Goal: Task Accomplishment & Management: Use online tool/utility

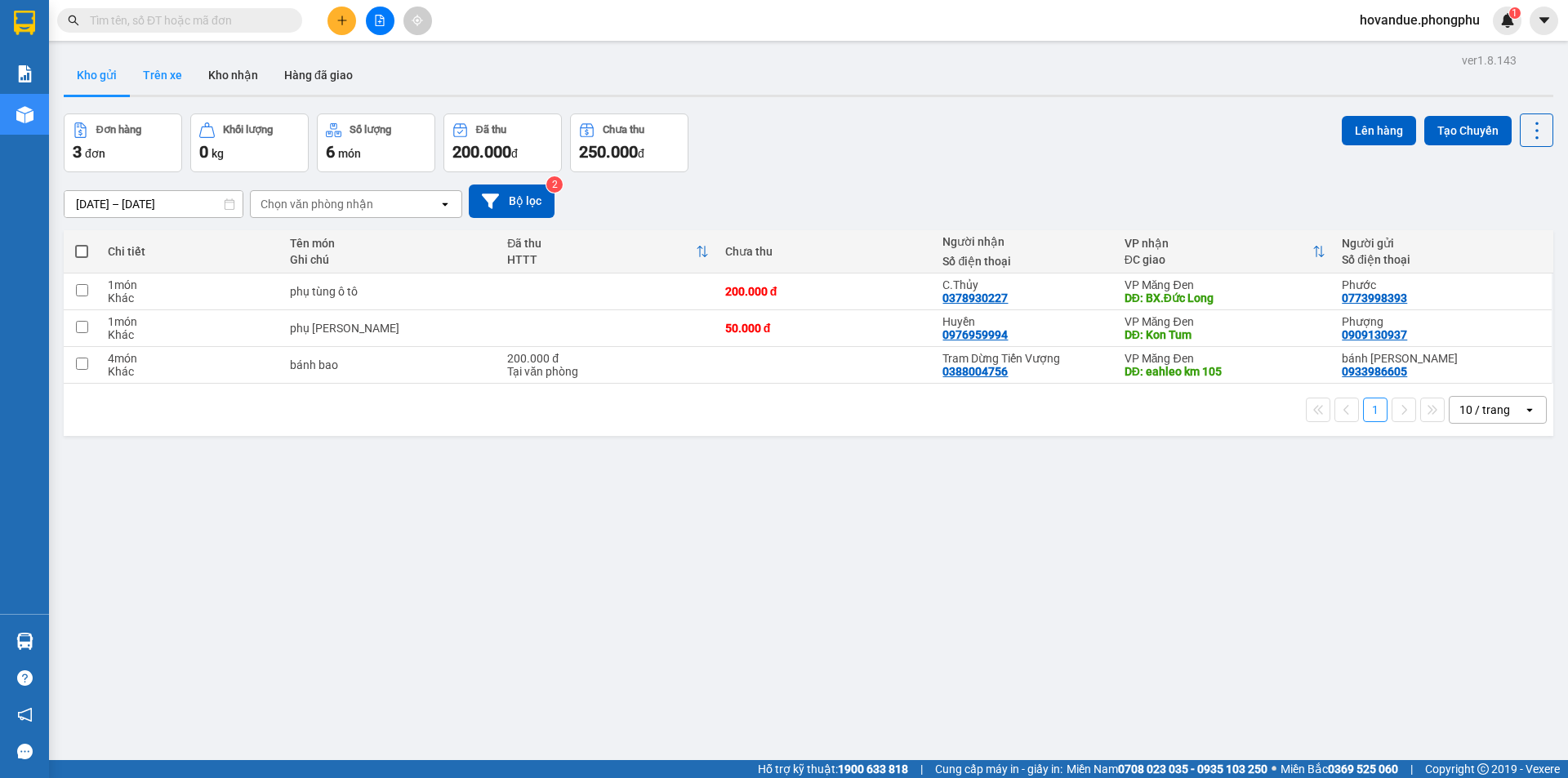
click at [155, 69] on button "Trên xe" at bounding box center [162, 76] width 65 height 40
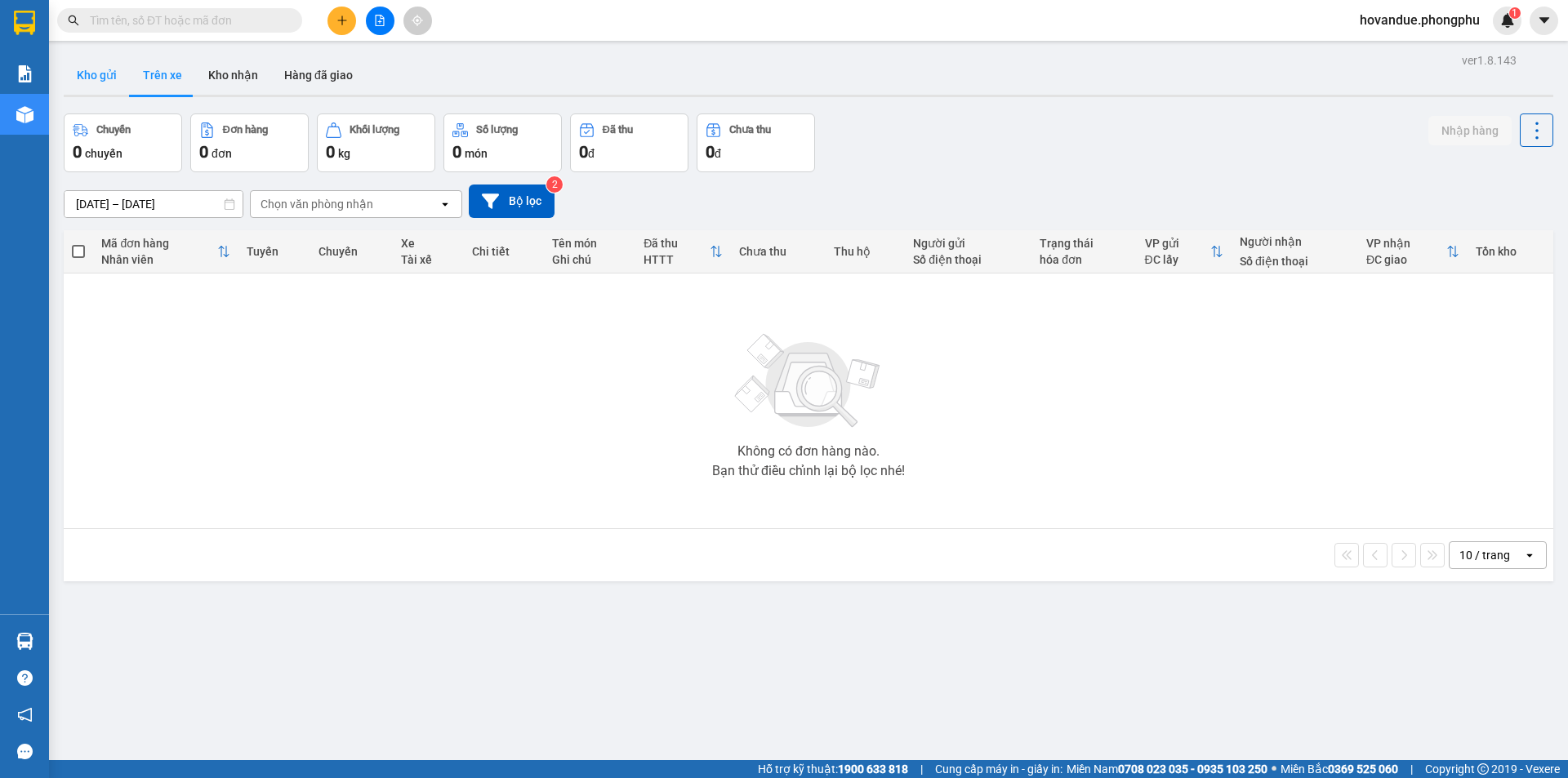
click at [113, 75] on button "Kho gửi" at bounding box center [96, 76] width 66 height 40
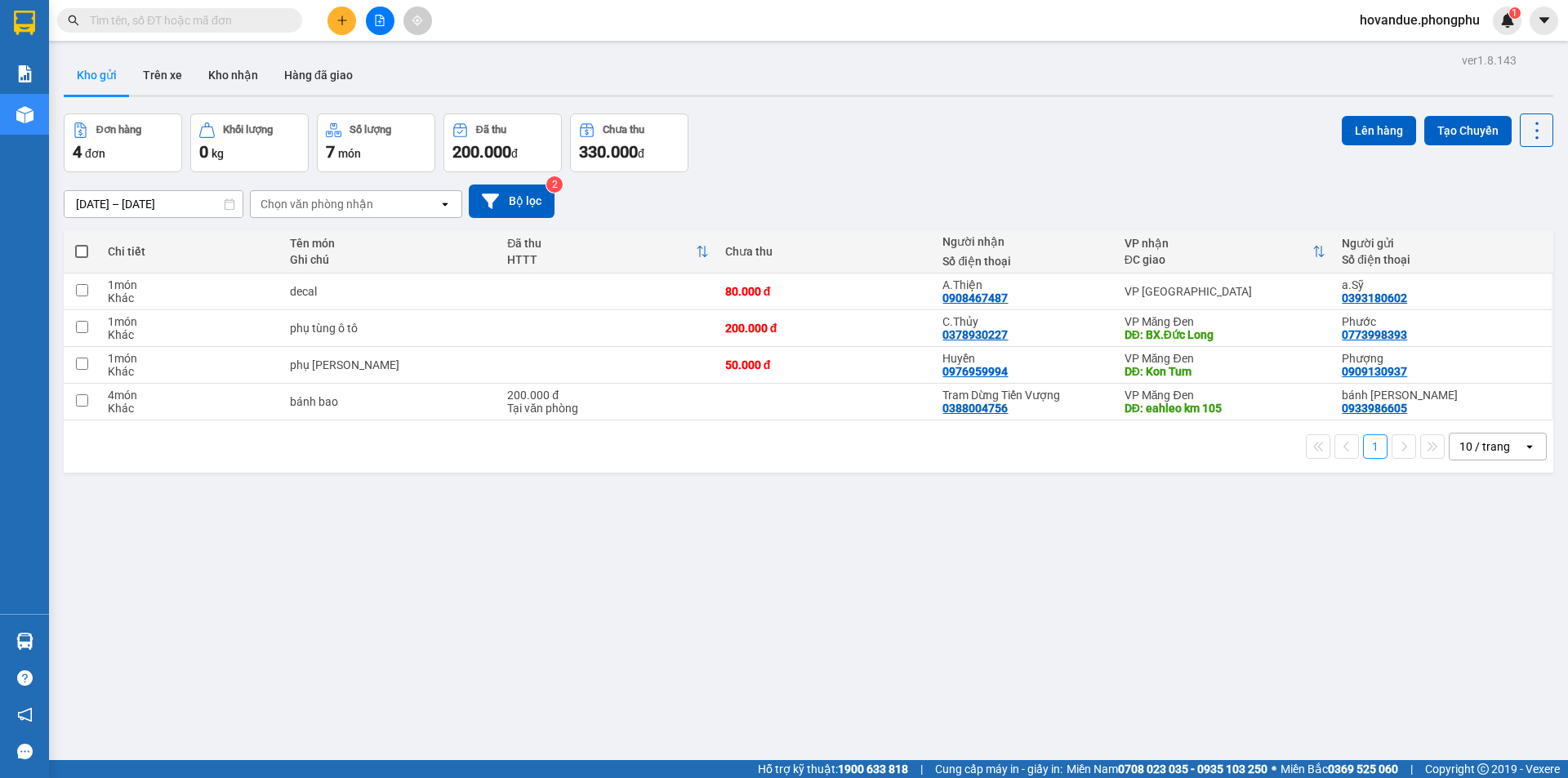
click at [573, 572] on div "ver 1.8.143 Kho gửi Trên xe Kho nhận Hàng đã giao Đơn hàng 4 đơn Khối lượng 0 k…" at bounding box center [809, 438] width 1503 height 778
click at [1419, 292] on button at bounding box center [1424, 291] width 23 height 28
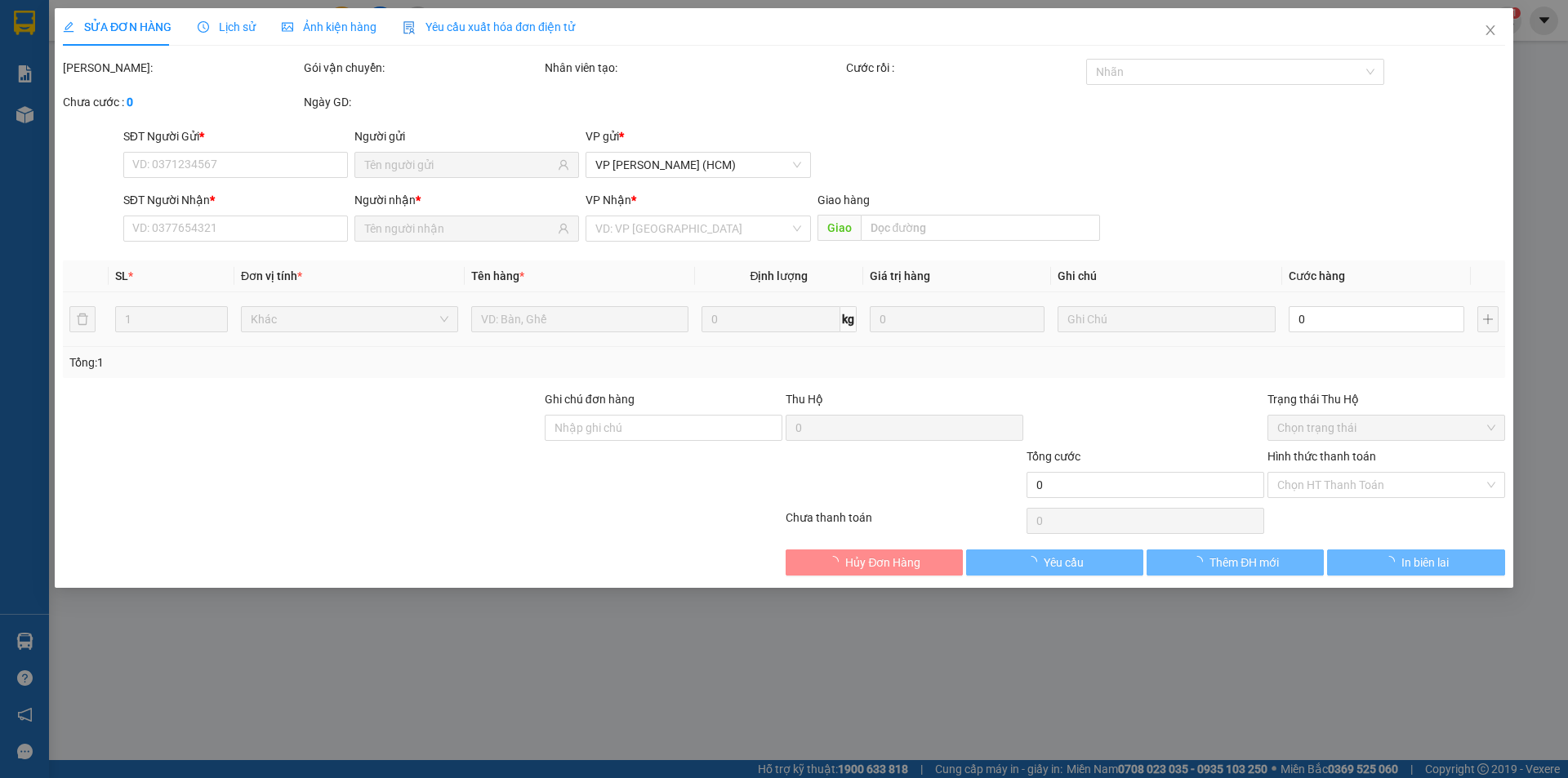
type input "0393180602"
type input "0908467487"
type input "80.000"
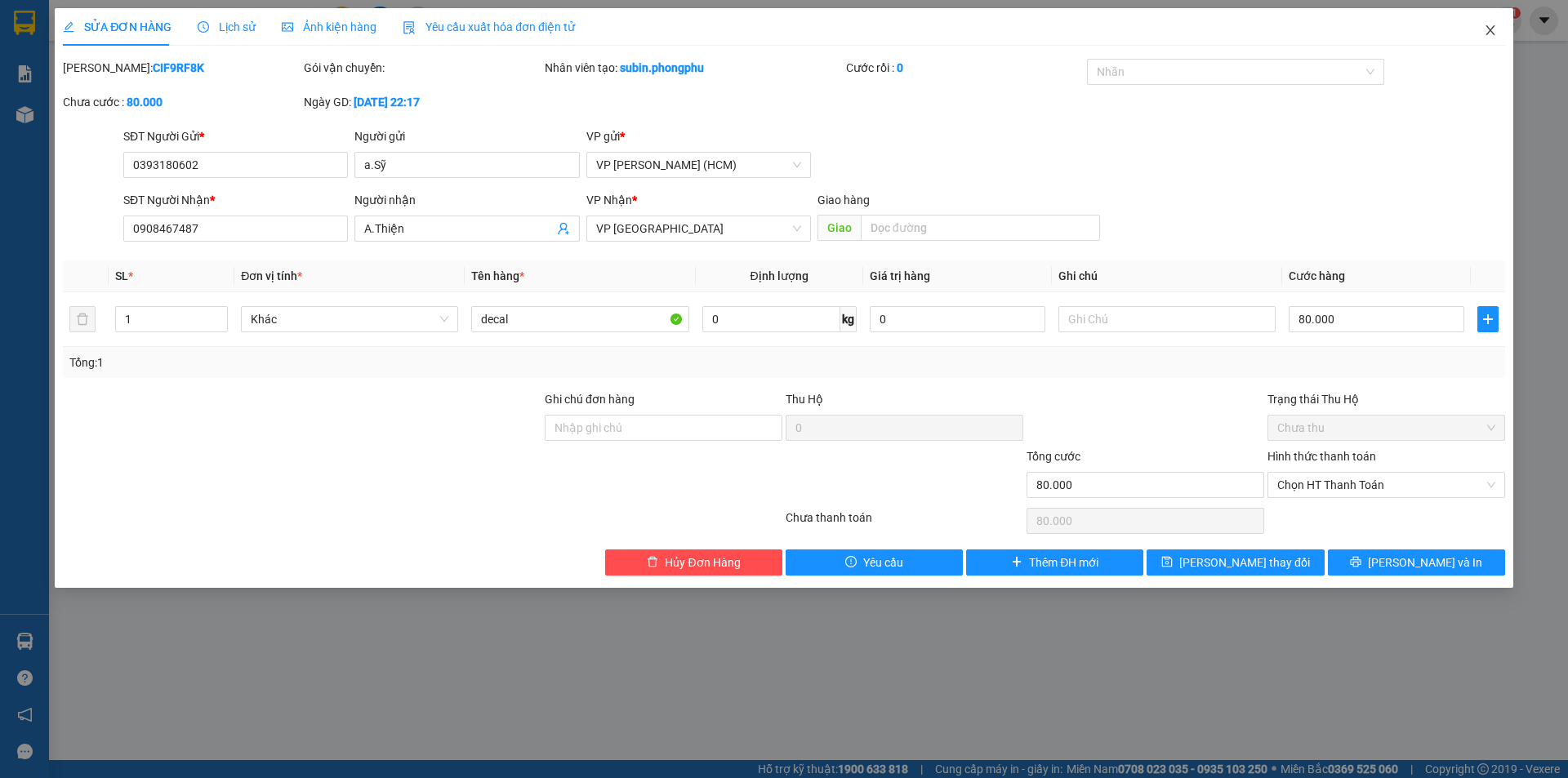
click at [1493, 32] on icon "close" at bounding box center [1490, 30] width 13 height 13
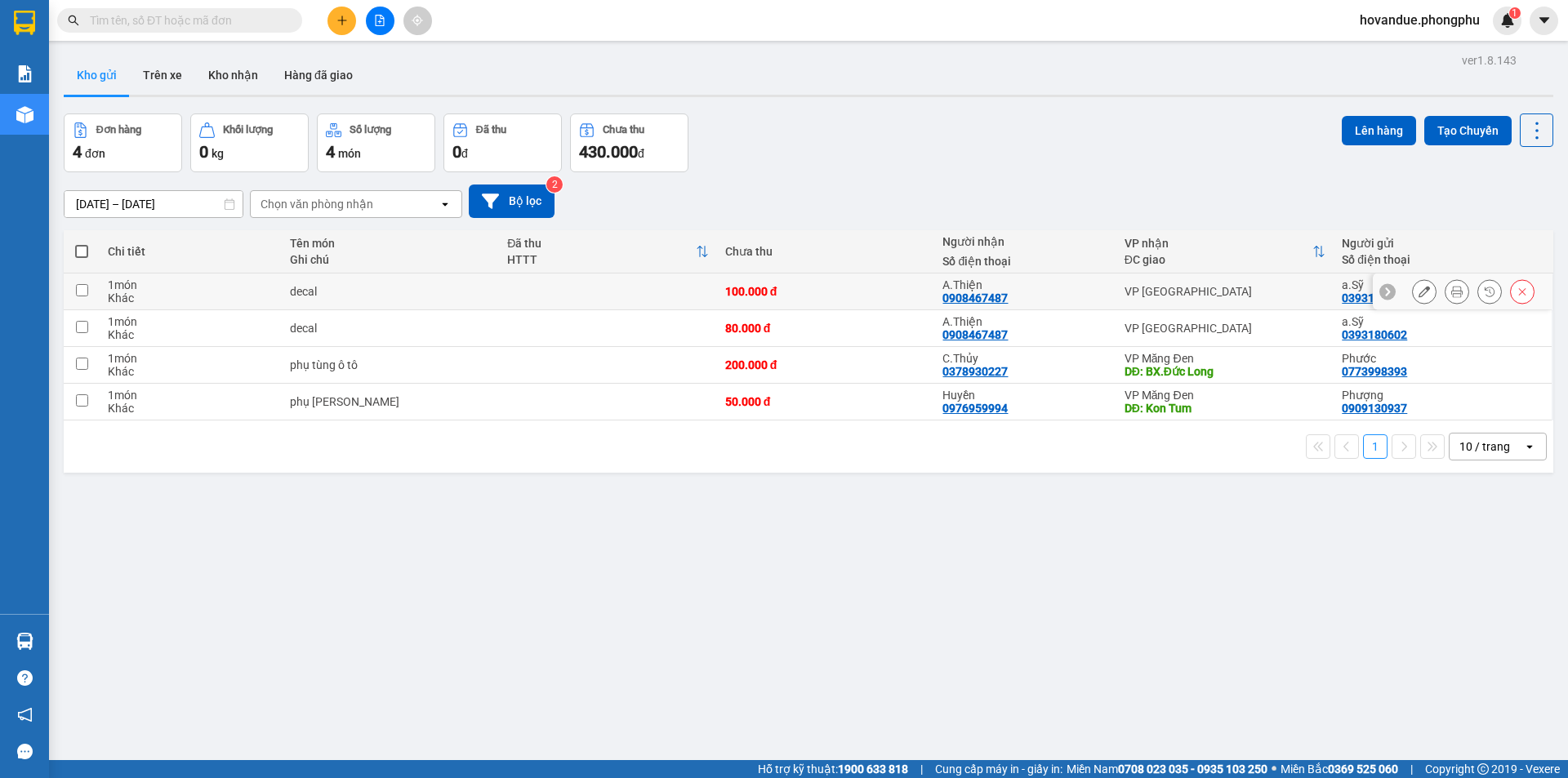
click at [307, 301] on td "decal" at bounding box center [391, 292] width 218 height 37
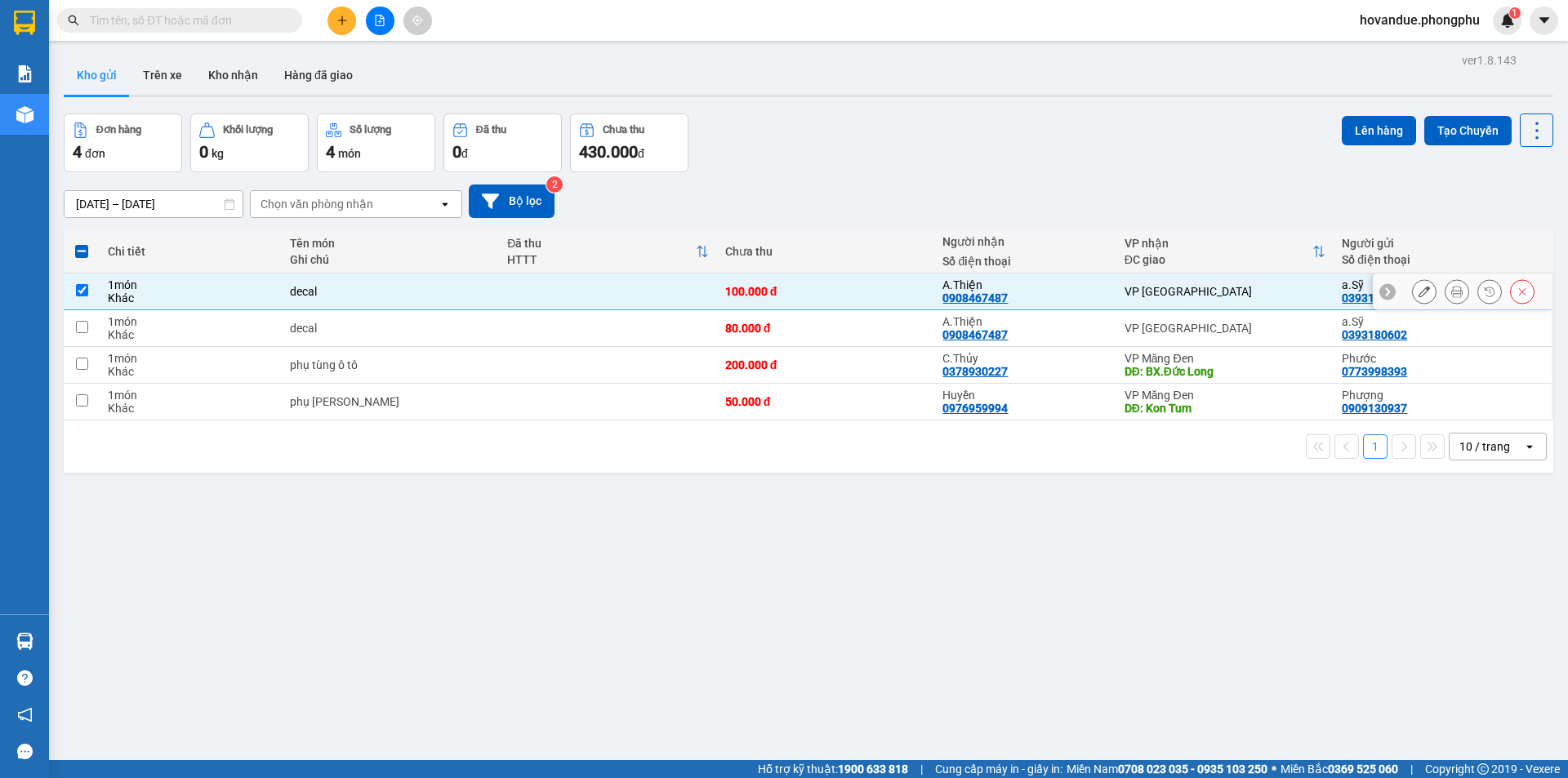
click at [307, 301] on td "decal" at bounding box center [391, 292] width 218 height 37
checkbox input "false"
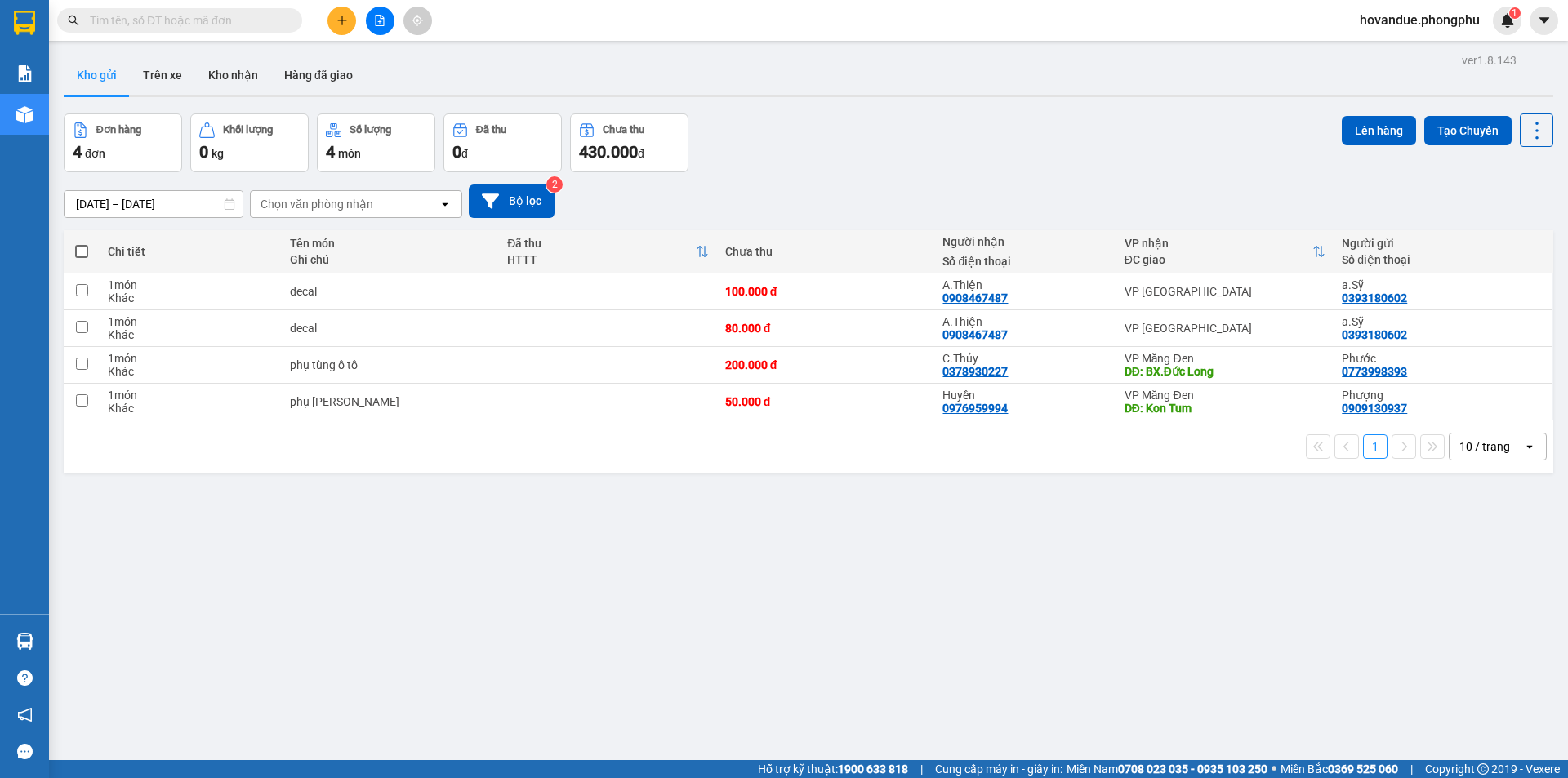
click at [711, 541] on div "ver 1.8.143 Kho gửi Trên xe Kho nhận Hàng đã giao Đơn hàng 4 đơn Khối lượng 0 k…" at bounding box center [809, 438] width 1503 height 778
click at [1451, 294] on icon at bounding box center [1456, 291] width 11 height 11
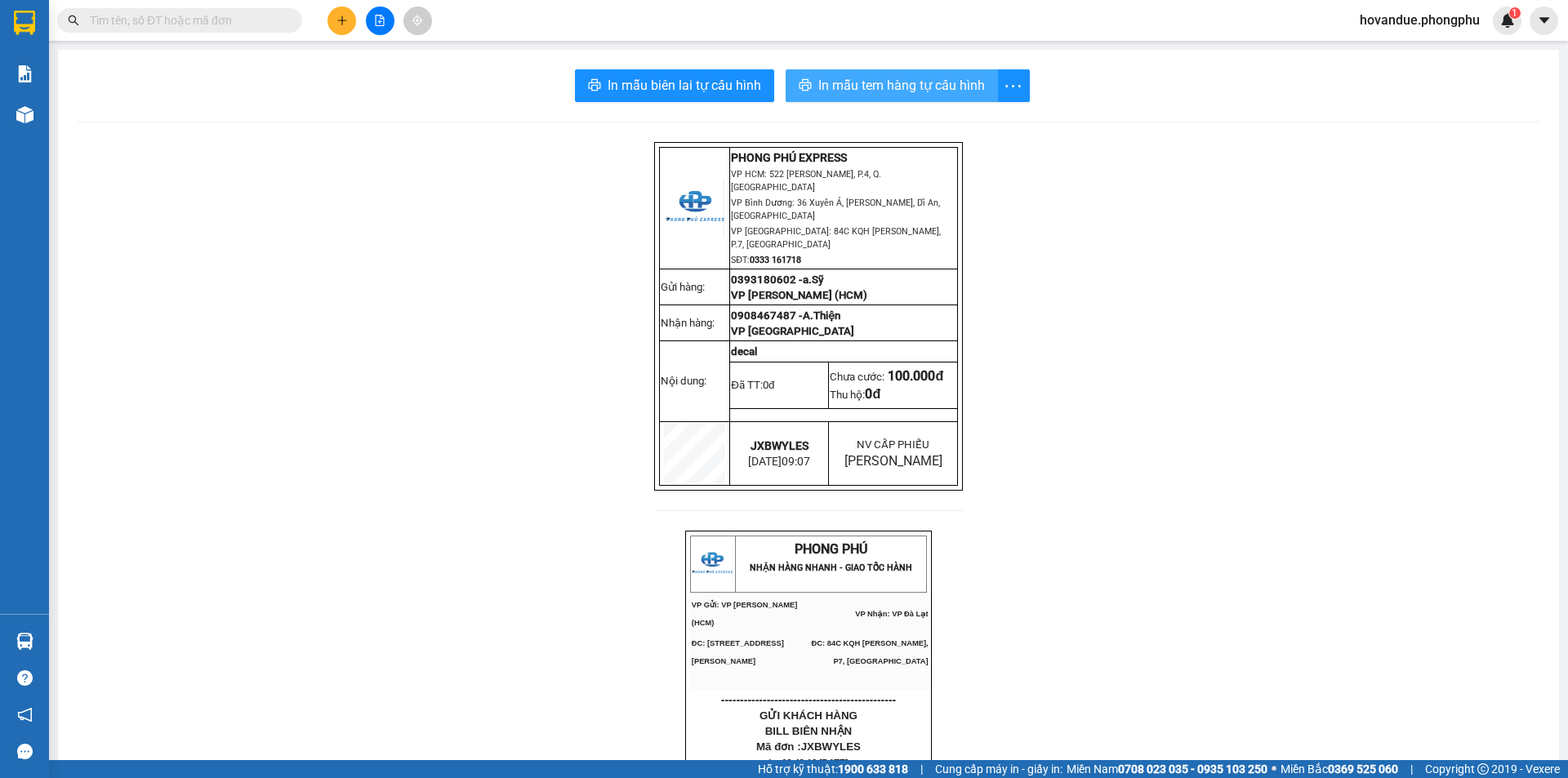
click at [854, 89] on span "In mẫu tem hàng tự cấu hình" at bounding box center [902, 85] width 167 height 21
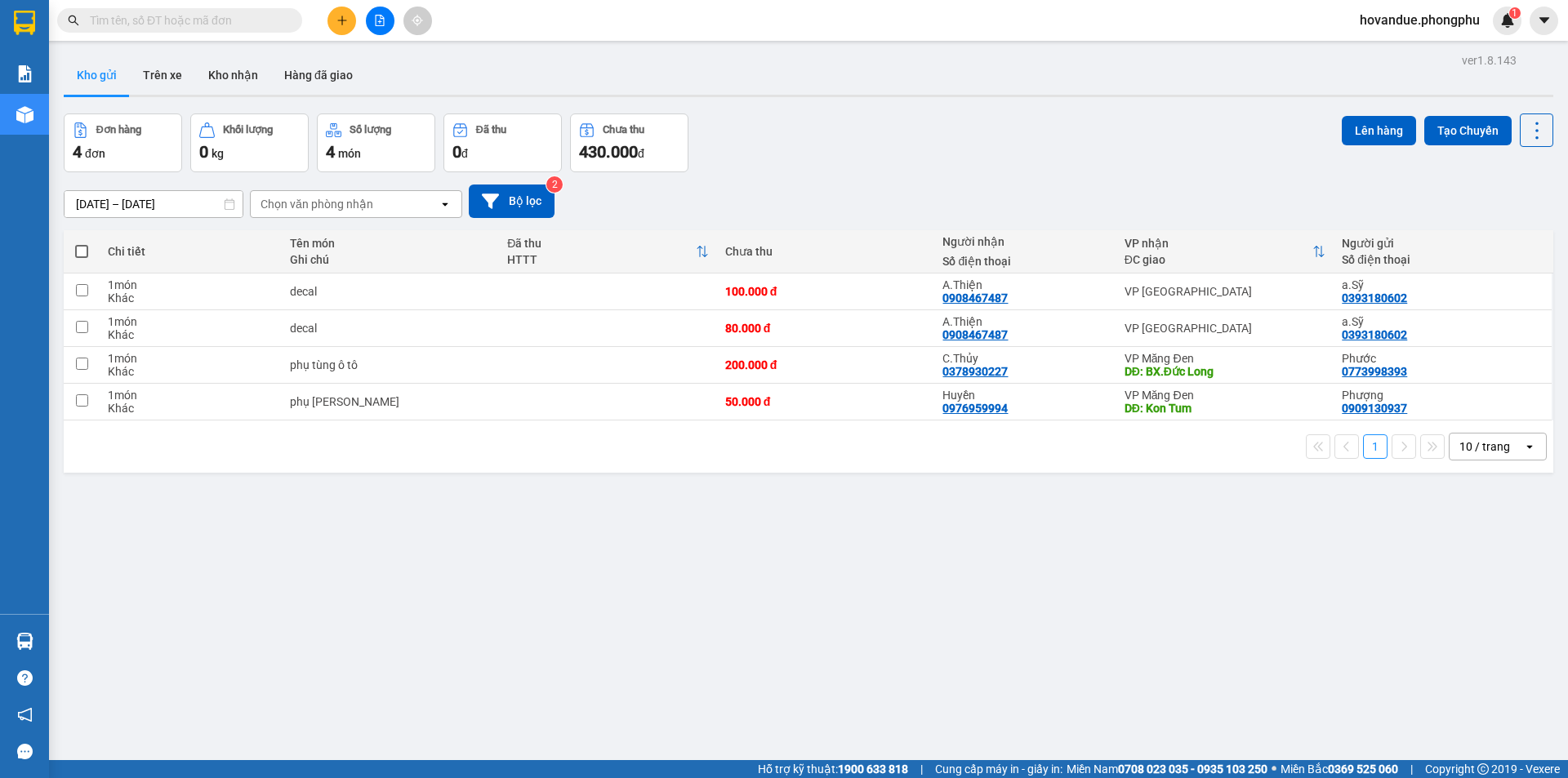
click at [545, 507] on div "ver 1.8.143 Kho gửi Trên xe Kho nhận Hàng đã giao Đơn hàng 4 đơn Khối lượng 0 k…" at bounding box center [809, 438] width 1503 height 778
